Goal: Communication & Community: Participate in discussion

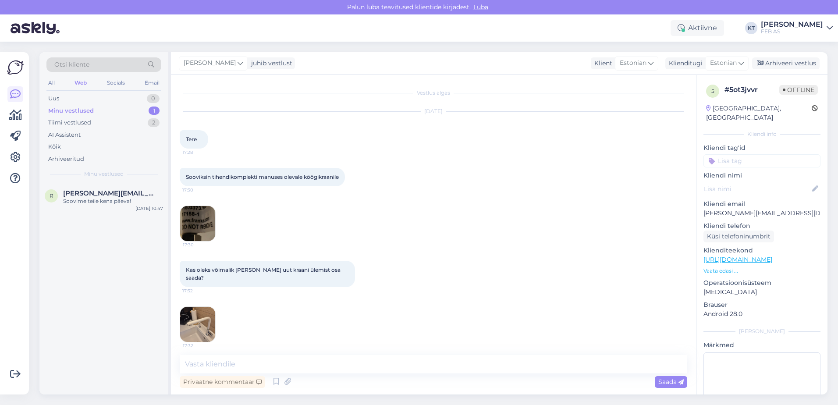
scroll to position [281, 0]
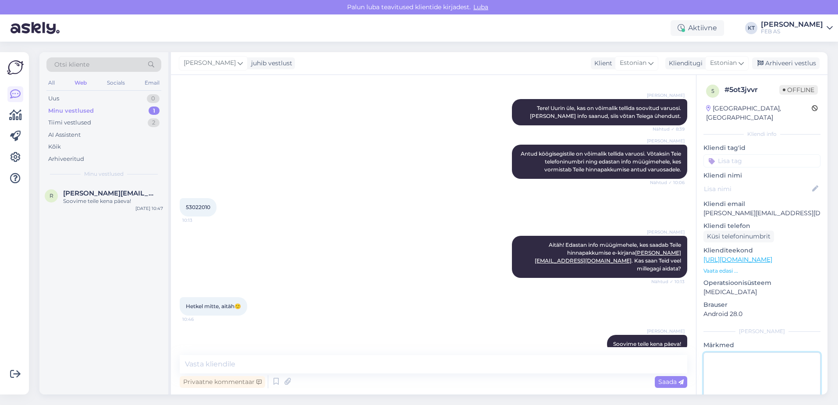
click at [743, 371] on textarea at bounding box center [762, 391] width 117 height 79
click at [752, 363] on textarea at bounding box center [762, 391] width 117 height 79
click at [741, 368] on textarea at bounding box center [762, 391] width 117 height 79
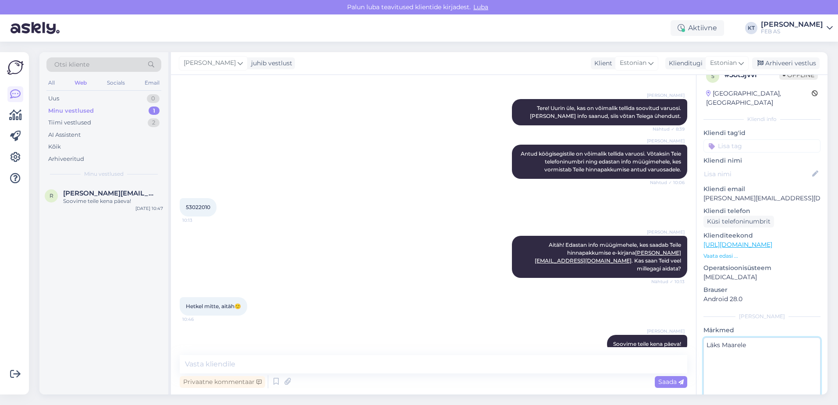
scroll to position [41, 0]
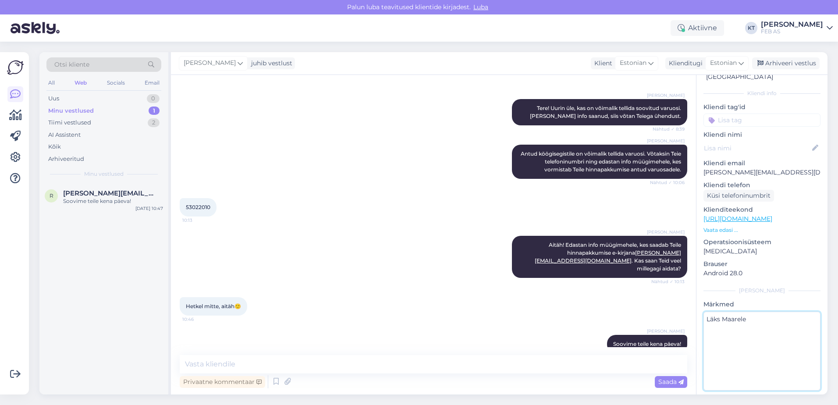
type textarea "Läks Maarele"
click at [775, 269] on p "Android 28.0" at bounding box center [762, 273] width 117 height 9
click at [75, 110] on div "Minu vestlused" at bounding box center [71, 111] width 46 height 9
click at [77, 126] on div "Tiimi vestlused" at bounding box center [69, 122] width 43 height 9
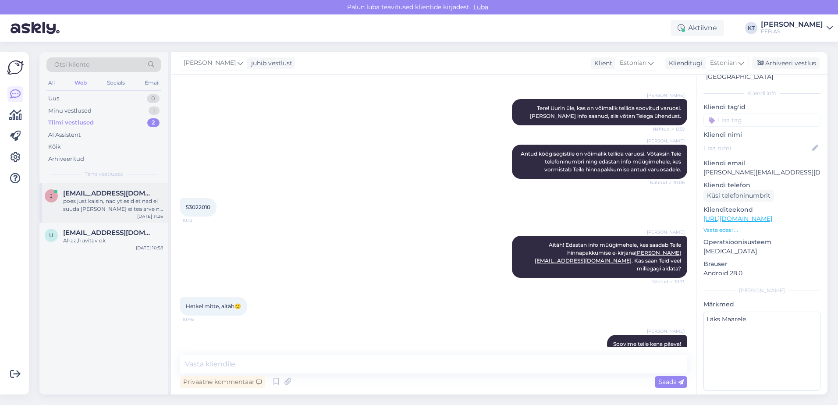
click at [84, 185] on div "j [EMAIL_ADDRESS][DOMAIN_NAME] poes just kaisin, nad ytlesid et nad ei suuda [P…" at bounding box center [103, 202] width 129 height 39
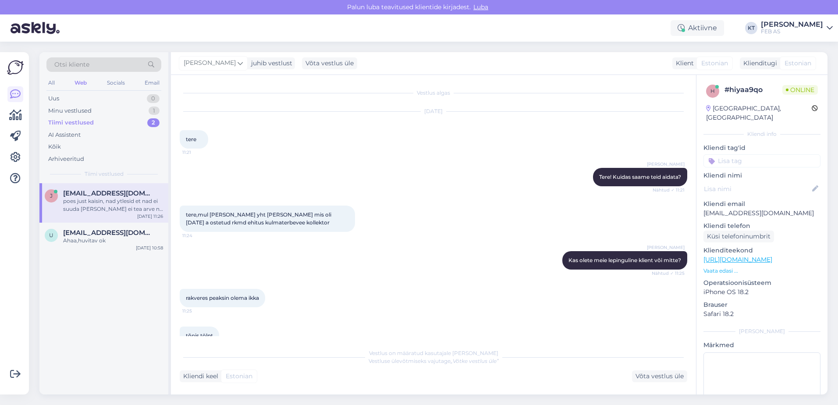
scroll to position [64, 0]
